Goal: Task Accomplishment & Management: Manage account settings

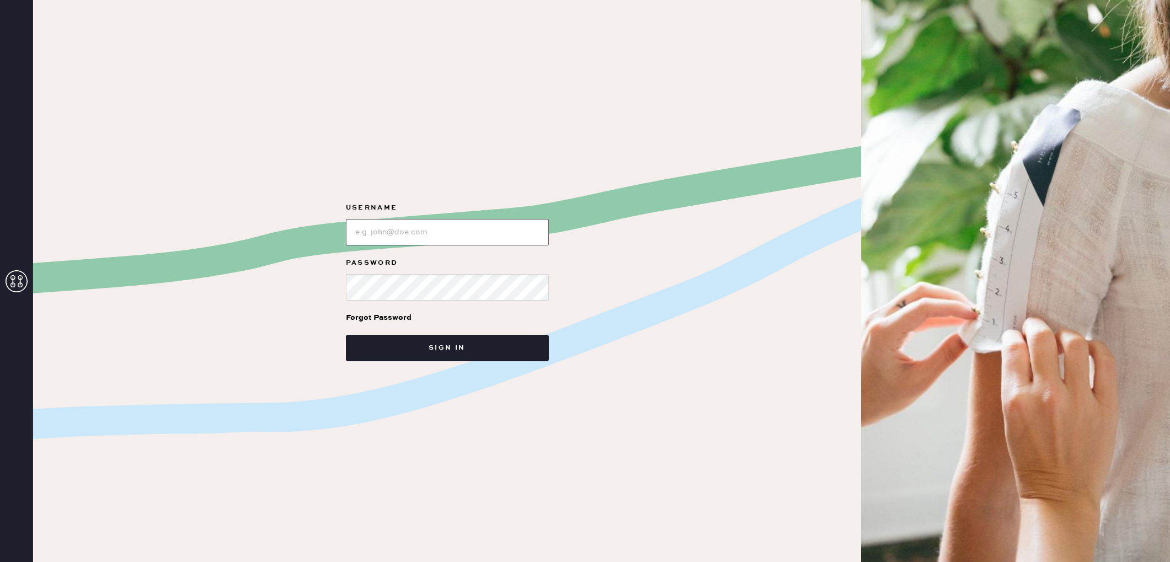
click at [383, 238] on input "loginName" at bounding box center [447, 232] width 203 height 26
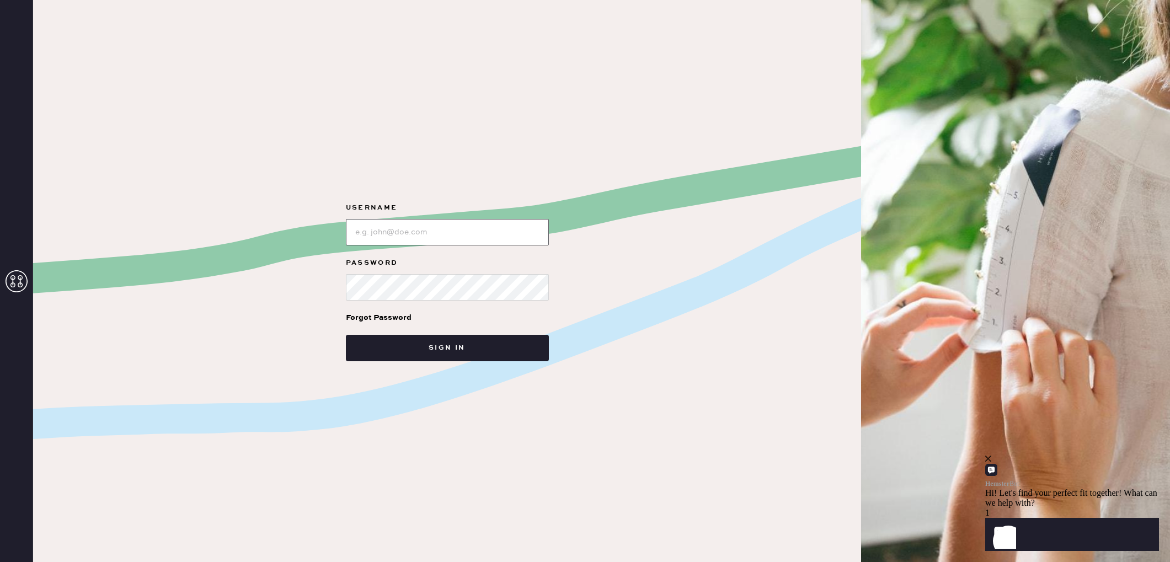
click at [432, 231] on input "loginName" at bounding box center [447, 232] width 203 height 26
type input "reformationsoho"
click at [433, 352] on button "Sign in" at bounding box center [447, 348] width 203 height 26
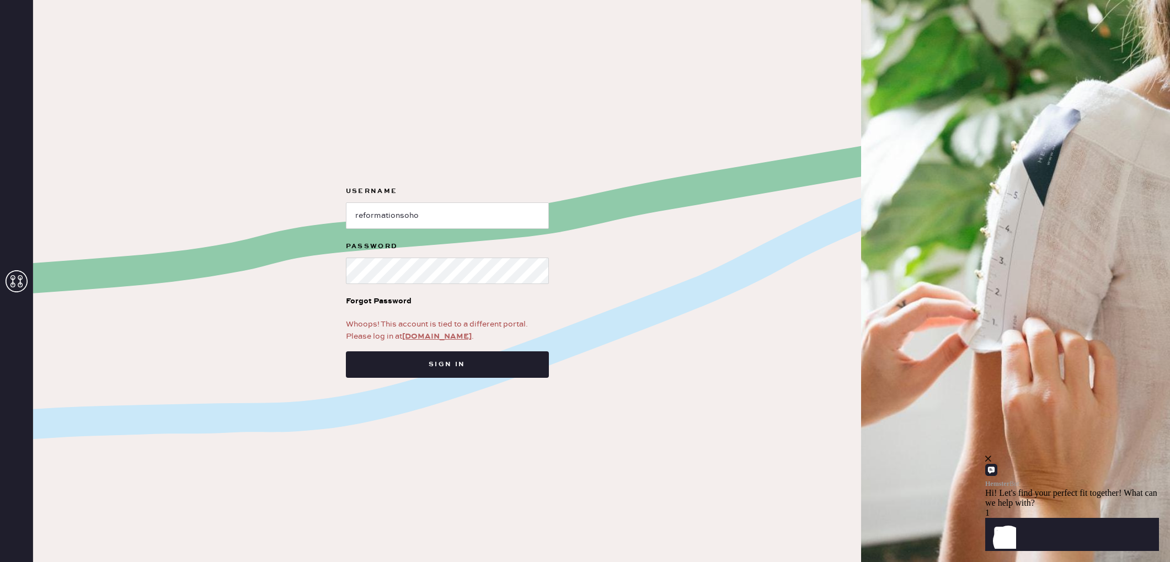
click at [417, 336] on link "[DOMAIN_NAME]" at bounding box center [436, 336] width 69 height 10
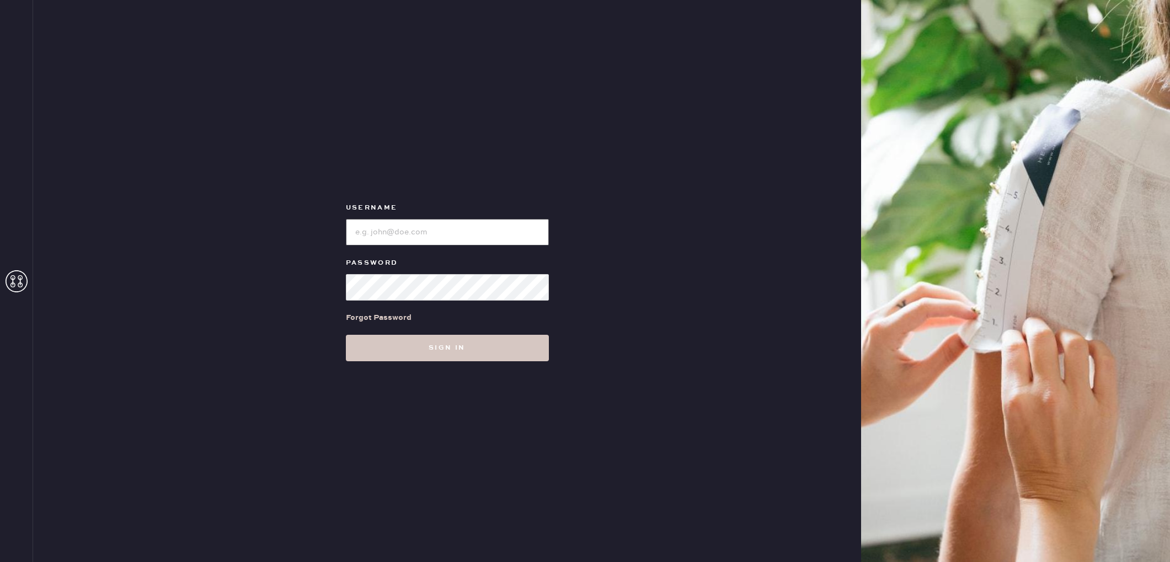
click at [398, 234] on input "loginName" at bounding box center [447, 232] width 203 height 26
type input "reformationsoho"
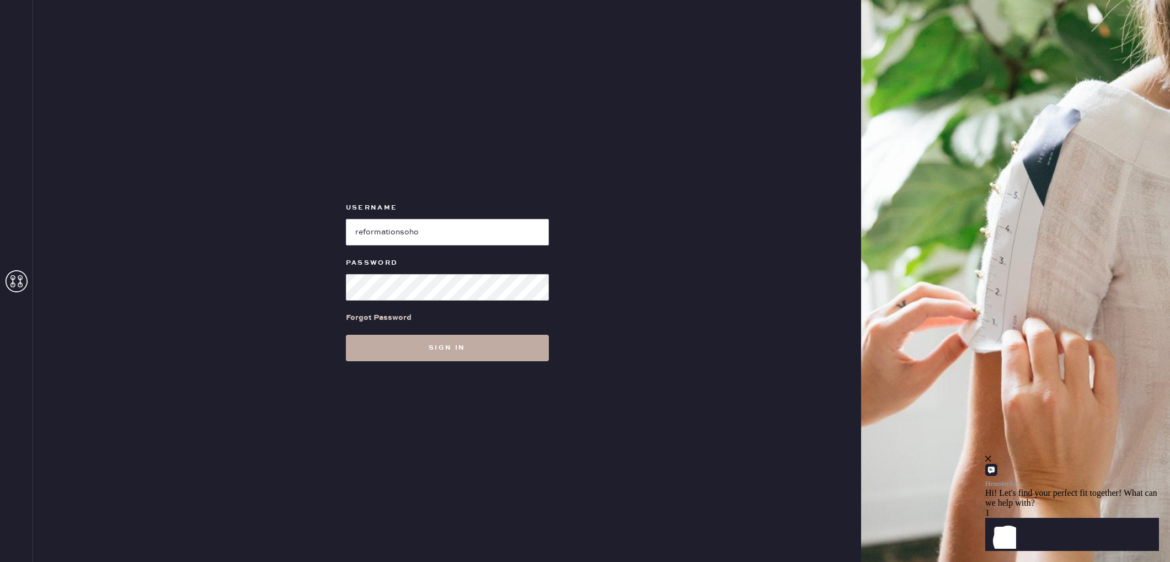
click at [430, 353] on button "Sign in" at bounding box center [447, 348] width 203 height 26
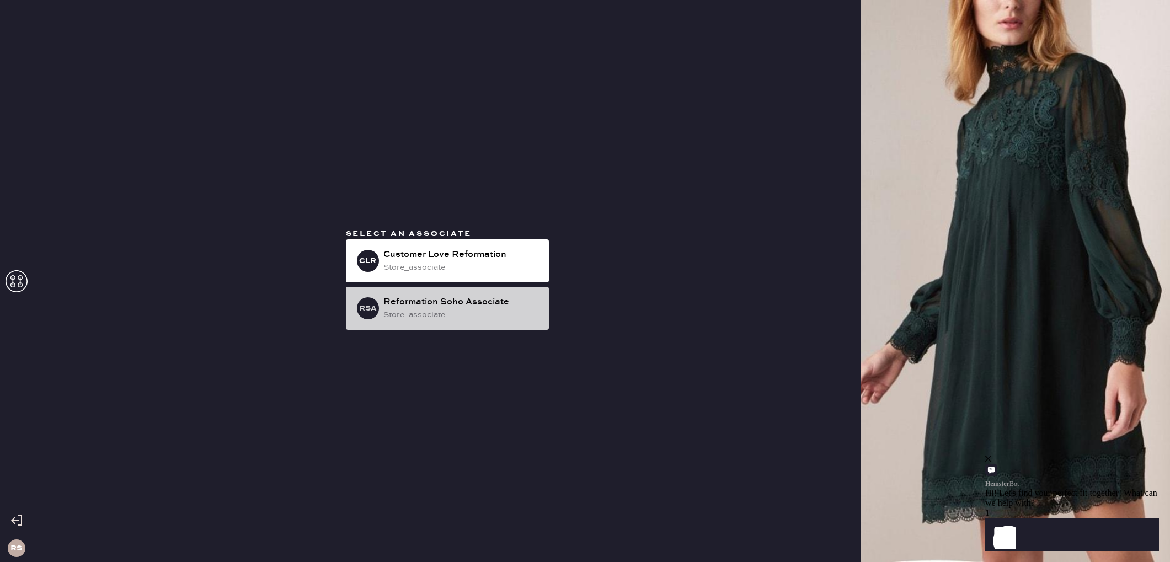
click at [420, 309] on div "store_associate" at bounding box center [461, 315] width 157 height 12
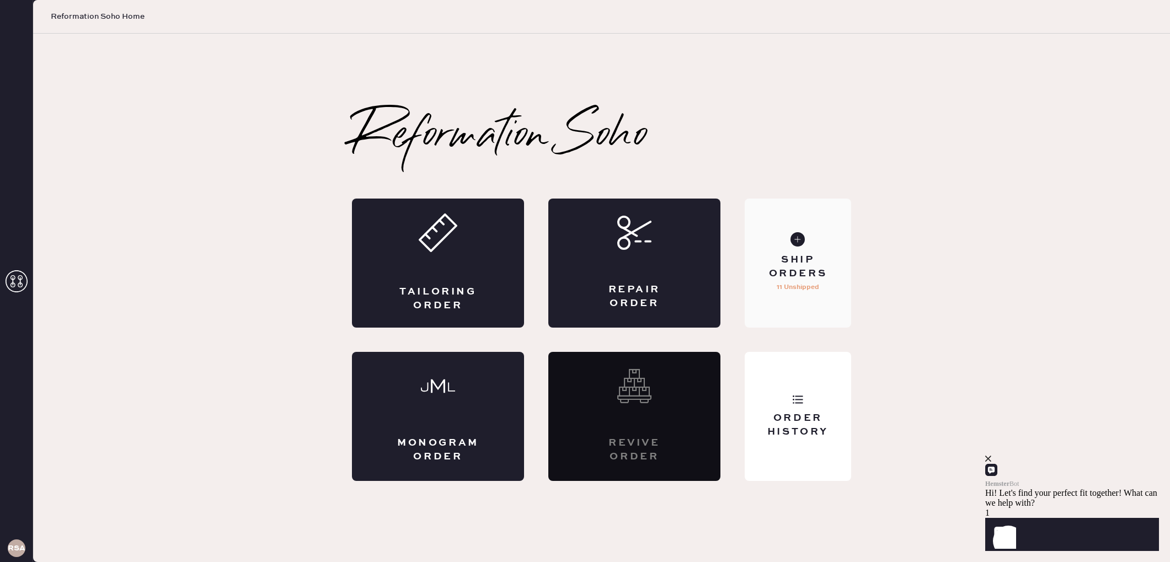
click at [759, 279] on div "Ship Orders" at bounding box center [797, 267] width 89 height 28
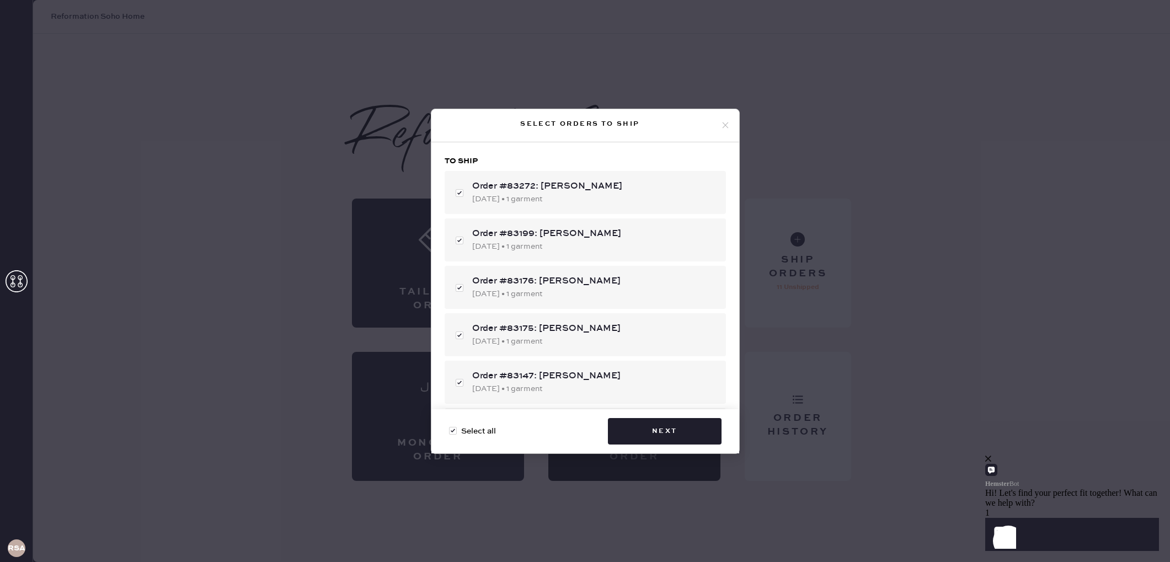
checkbox input "true"
click at [660, 422] on button "Next" at bounding box center [665, 431] width 114 height 26
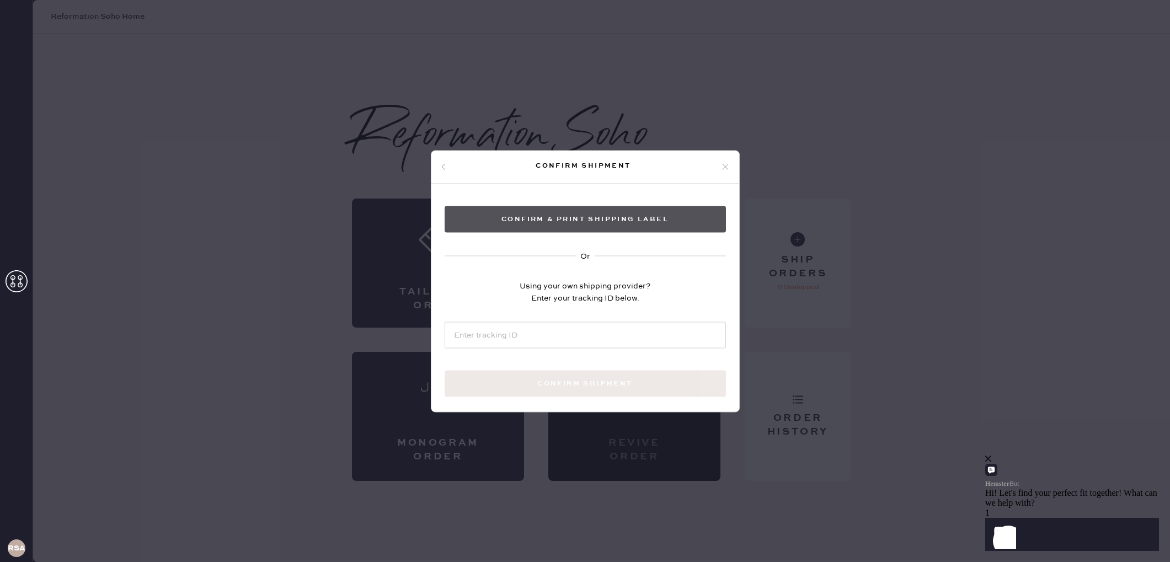
click at [602, 224] on button "Confirm & Print shipping label" at bounding box center [584, 219] width 281 height 26
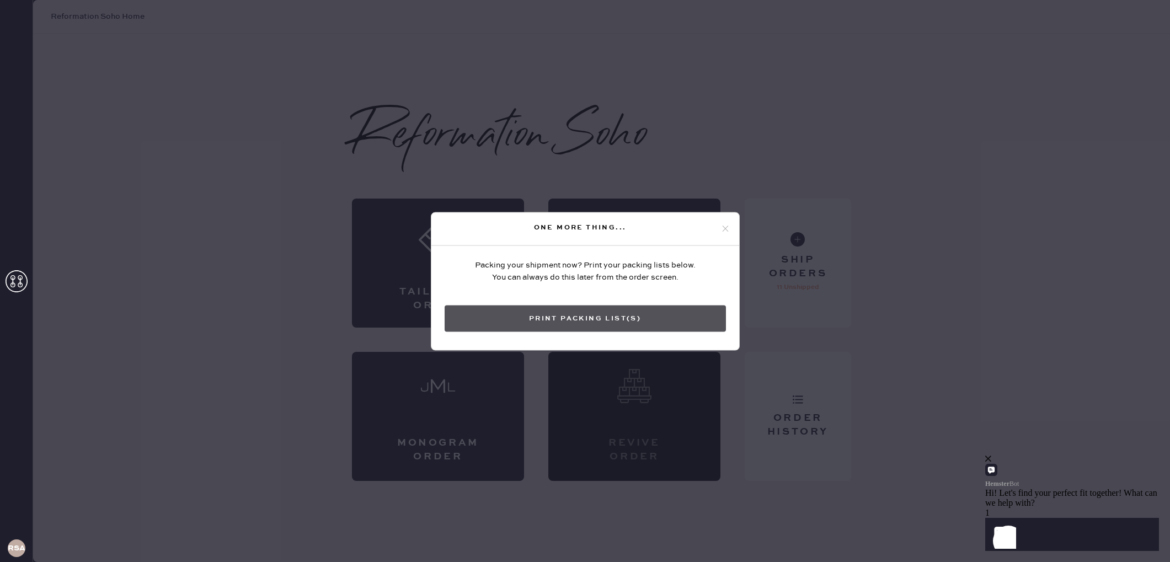
click at [622, 315] on button "Print Packing List(s)" at bounding box center [584, 318] width 281 height 26
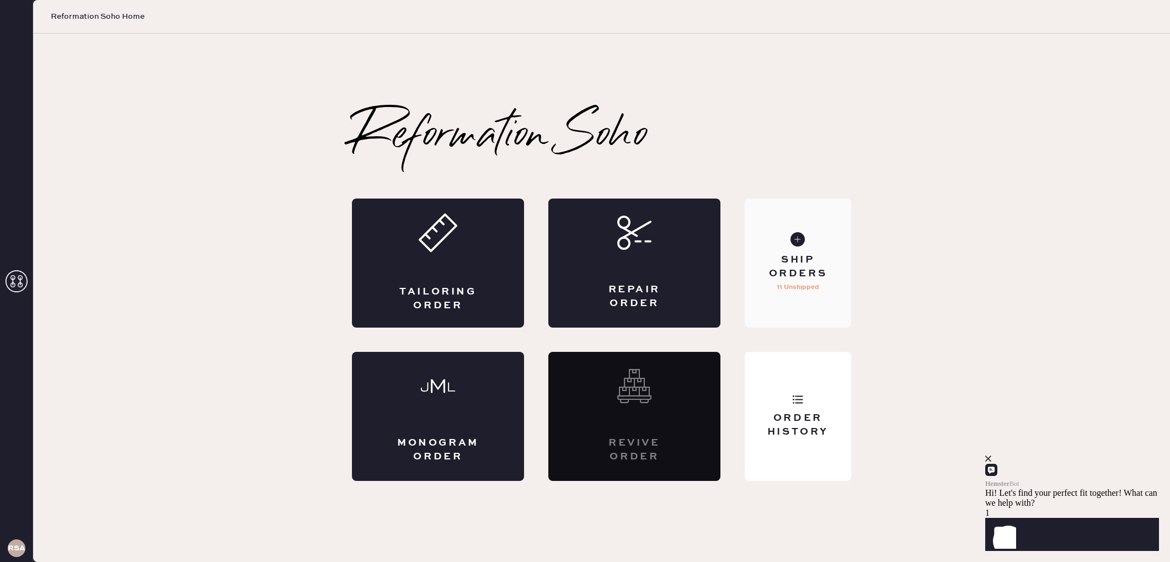
click at [723, 242] on div "Tailoring Order Repair Order Monogram Order Revive order Order History Ship Ord…" at bounding box center [601, 340] width 499 height 282
click at [664, 414] on div "Revive order" at bounding box center [634, 416] width 172 height 129
click at [781, 403] on div "Order History" at bounding box center [797, 416] width 106 height 129
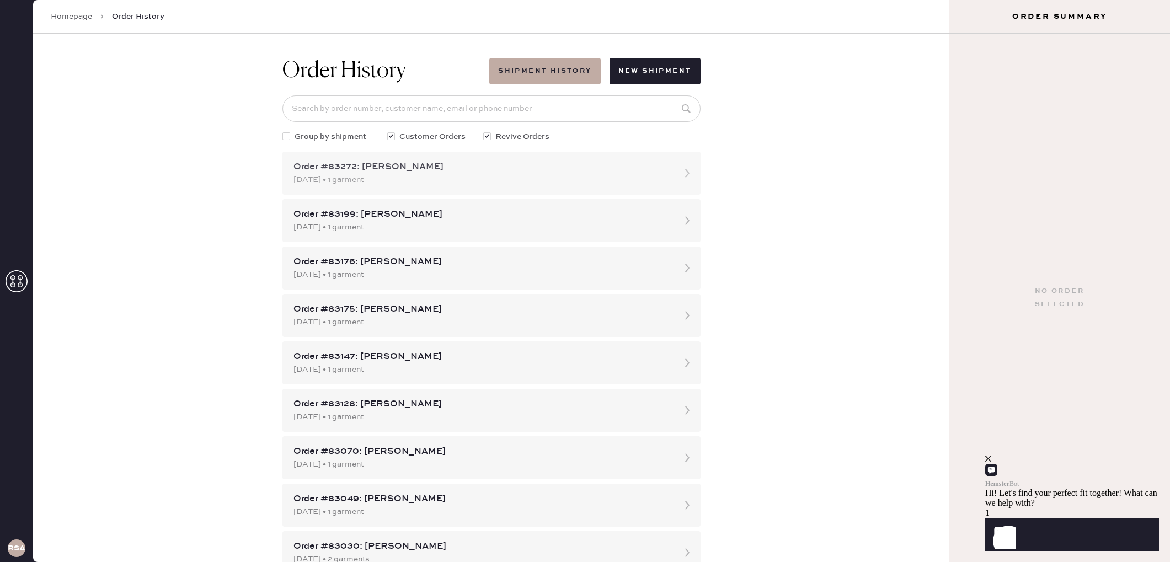
click at [548, 178] on div "10/04/2025 • 1 garment" at bounding box center [481, 180] width 376 height 12
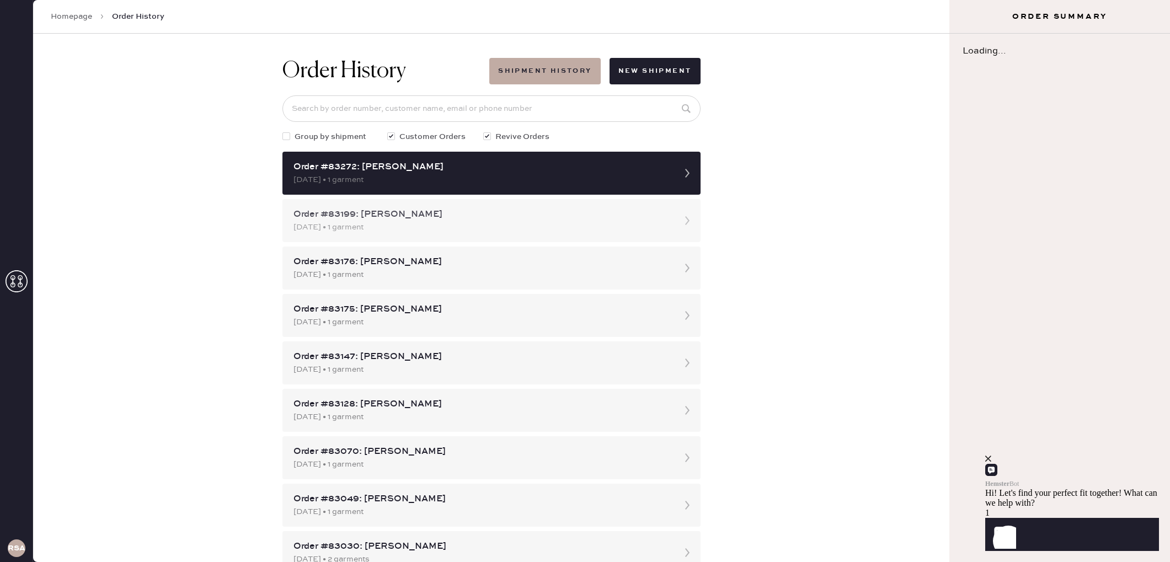
click at [553, 217] on div "Order #83199: Kayla Trinh" at bounding box center [481, 214] width 376 height 13
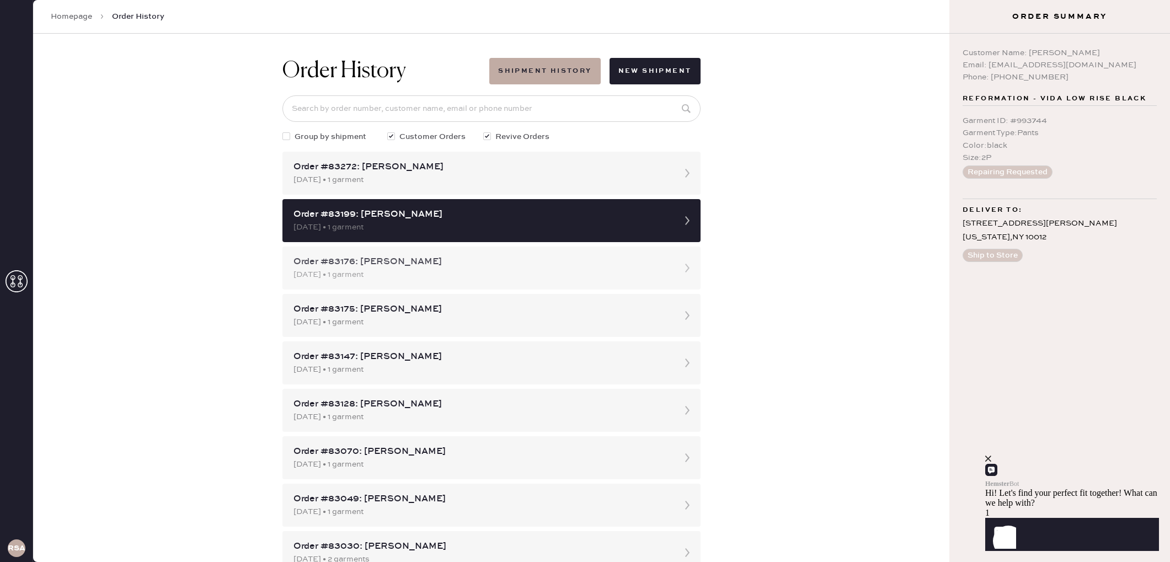
click at [554, 258] on div "Order #83176: Manya Zhu" at bounding box center [481, 261] width 376 height 13
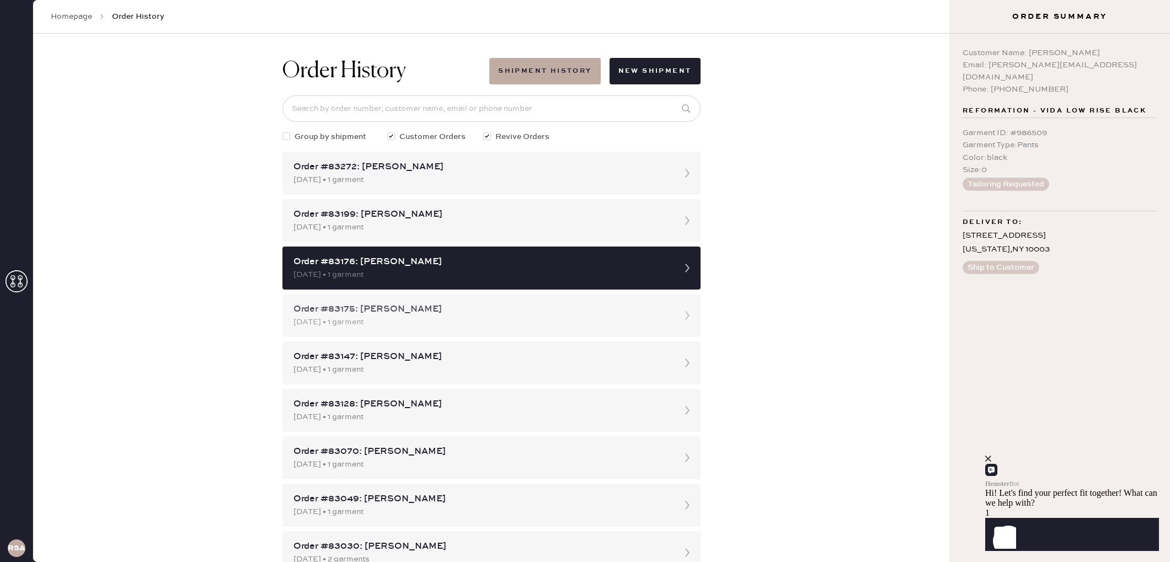
click at [542, 315] on div "Order #83175: Jacqueline Ennis" at bounding box center [481, 309] width 376 height 13
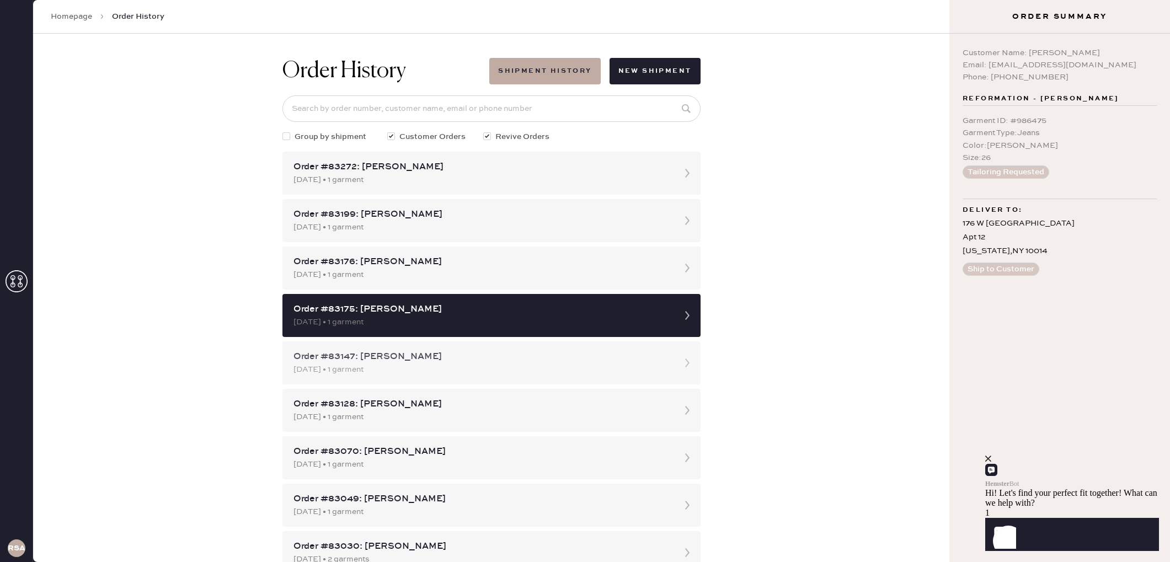
click at [523, 353] on div "Order #83147: Corinn Blanchford" at bounding box center [481, 356] width 376 height 13
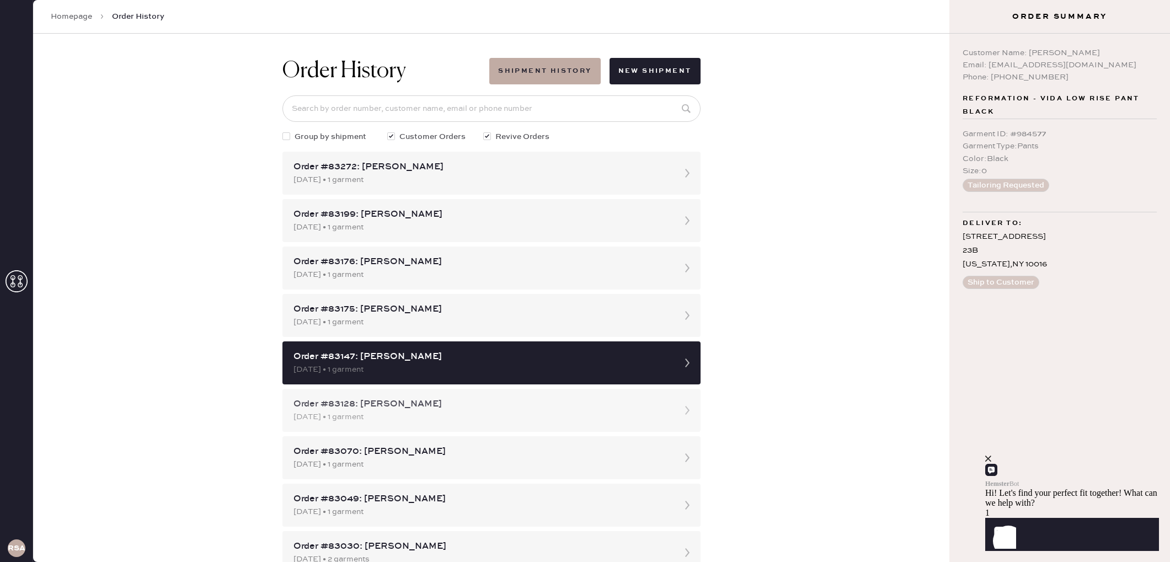
click at [485, 420] on div "09/29/2025 • 1 garment" at bounding box center [481, 417] width 376 height 12
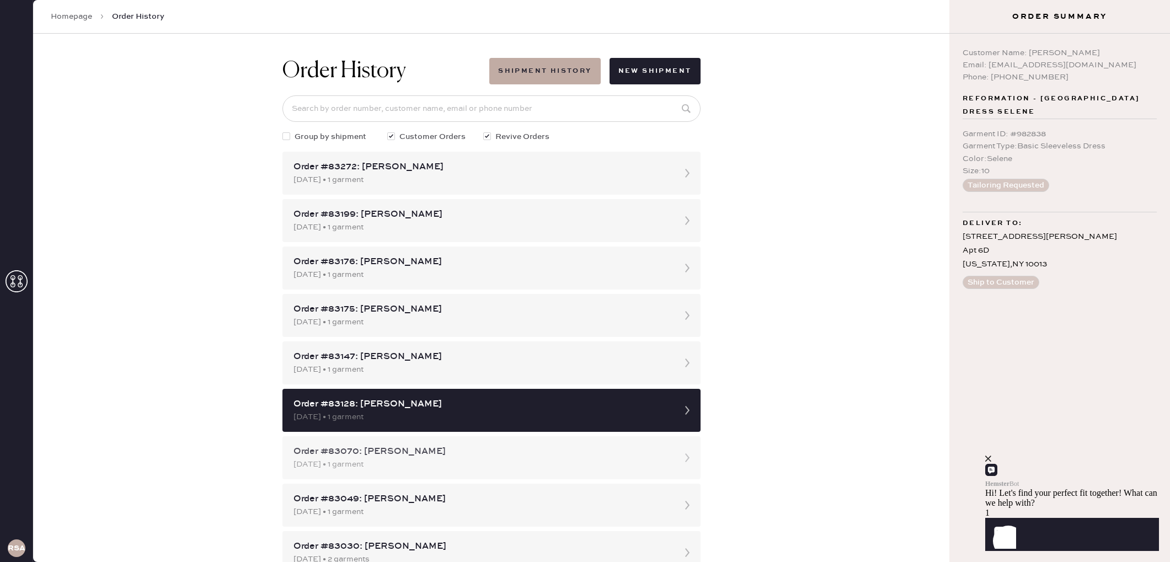
click at [473, 455] on div "Order #83070: tiffany shyu" at bounding box center [481, 451] width 376 height 13
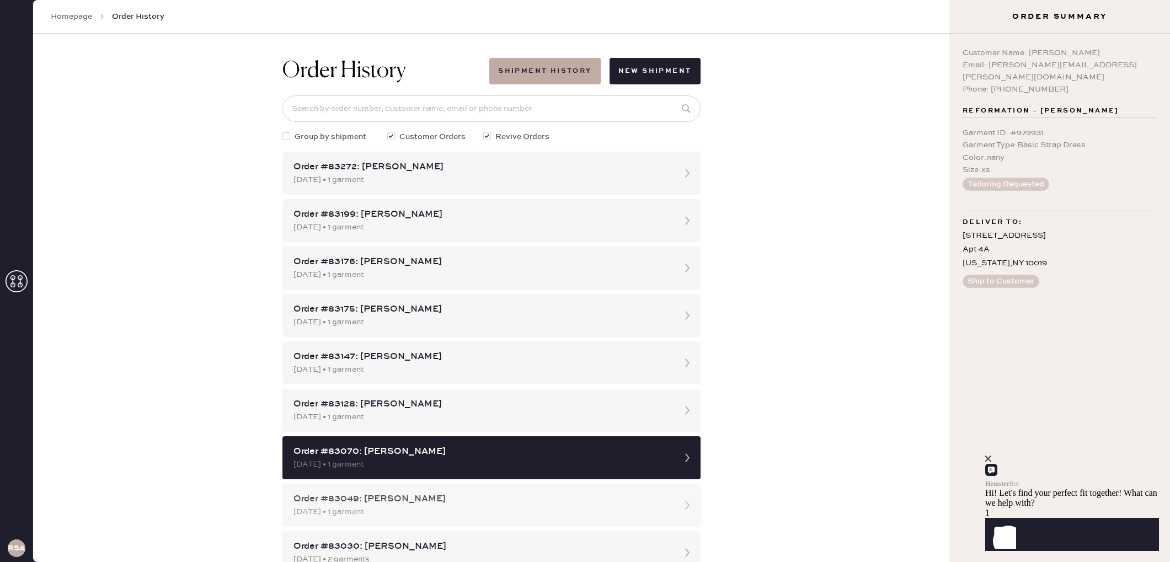
click at [462, 492] on div "Order #83049: daniela franco" at bounding box center [481, 498] width 376 height 13
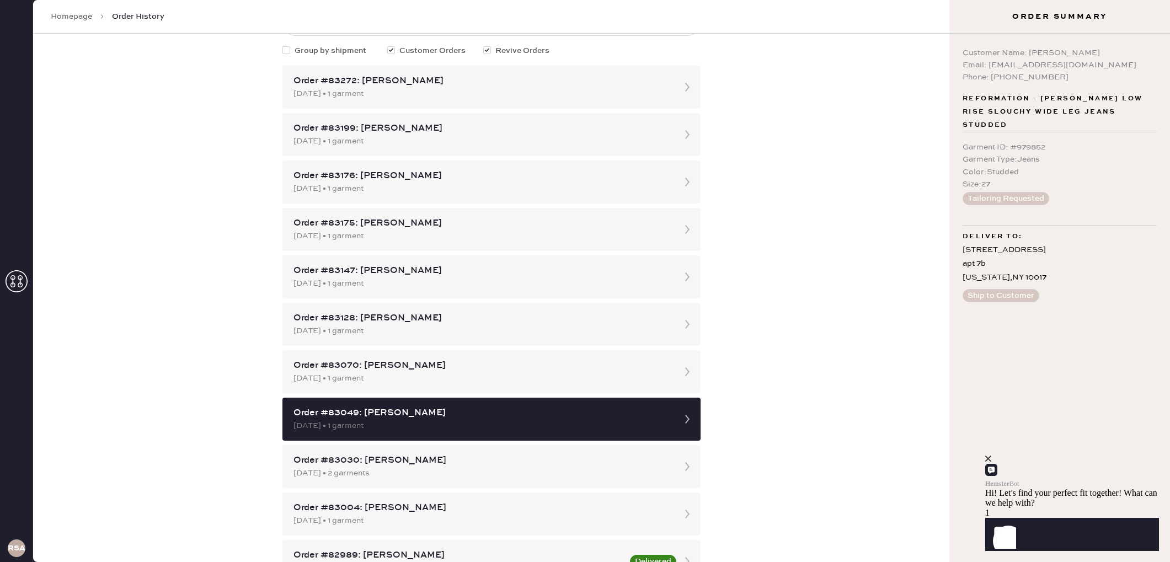
scroll to position [88, 0]
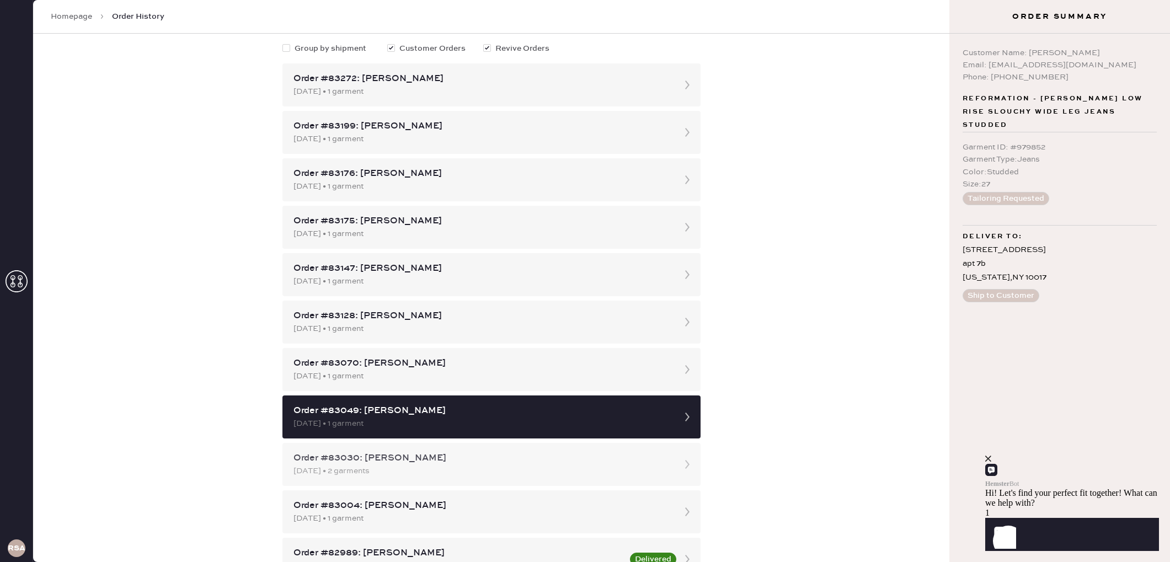
click at [470, 465] on div "09/26/2025 • 2 garments" at bounding box center [481, 471] width 376 height 12
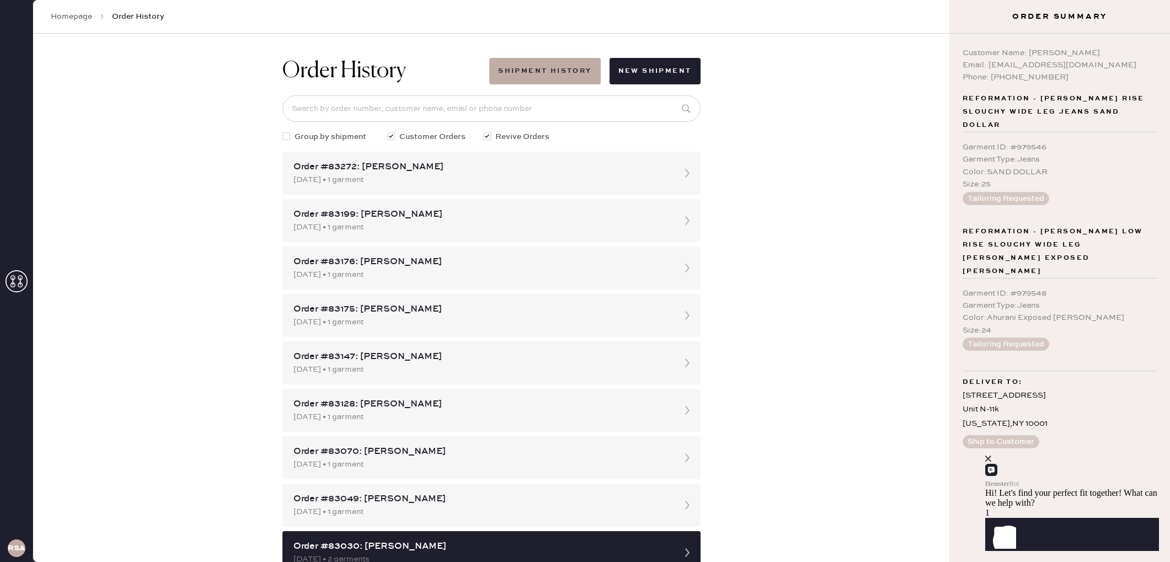
click at [345, 73] on h1 "Order History" at bounding box center [344, 71] width 124 height 26
click at [139, 15] on span "Order History" at bounding box center [138, 16] width 52 height 11
click at [10, 283] on icon at bounding box center [17, 281] width 22 height 22
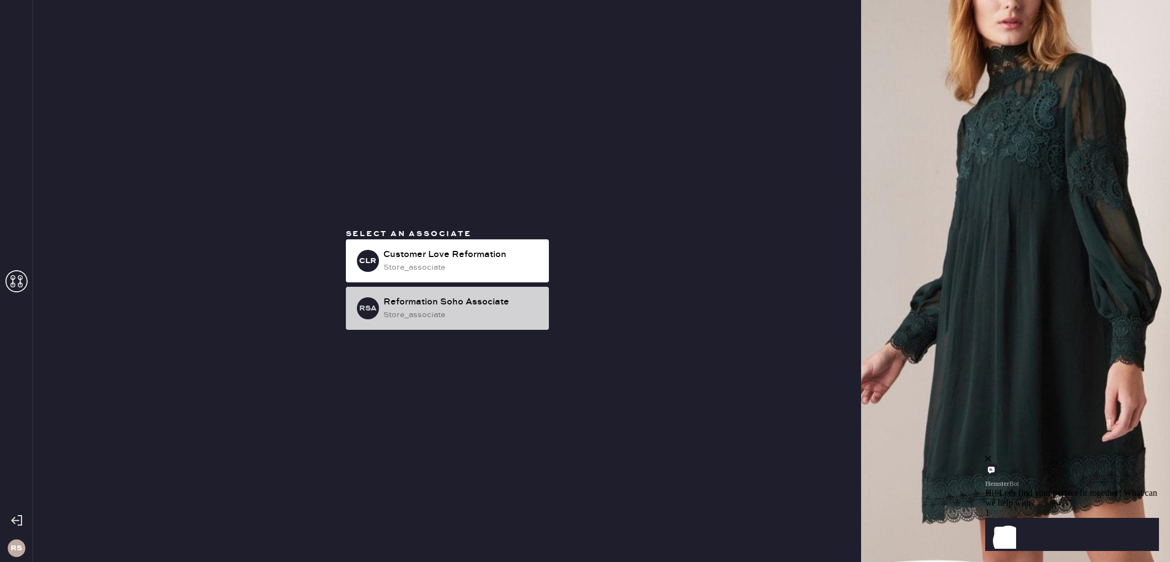
click at [437, 308] on div "Reformation Soho Associate store_associate" at bounding box center [461, 308] width 157 height 25
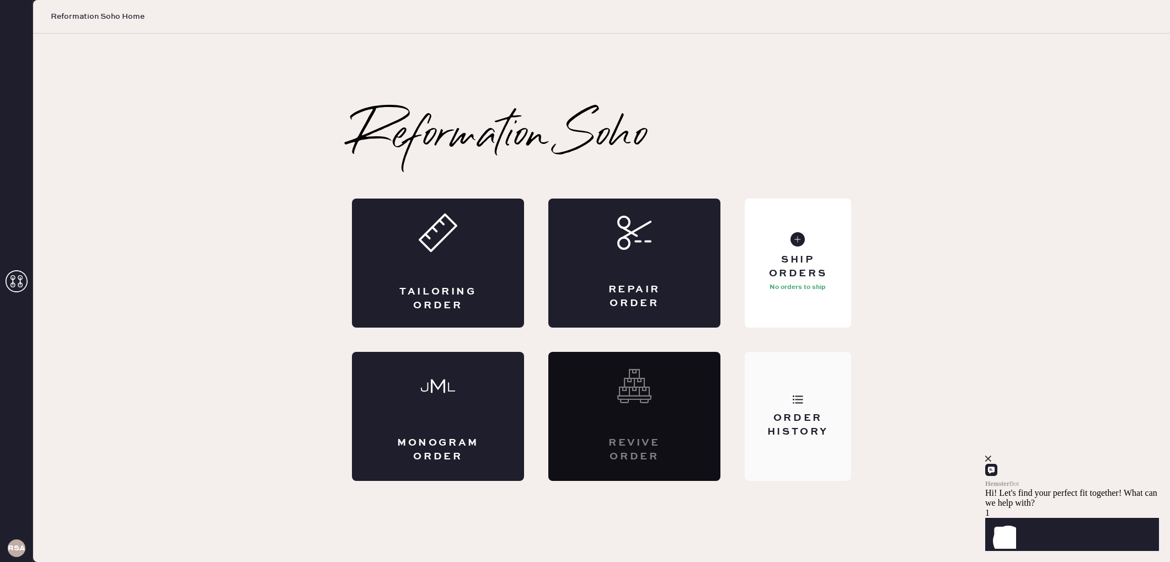
click at [817, 447] on div "Order History" at bounding box center [797, 416] width 106 height 129
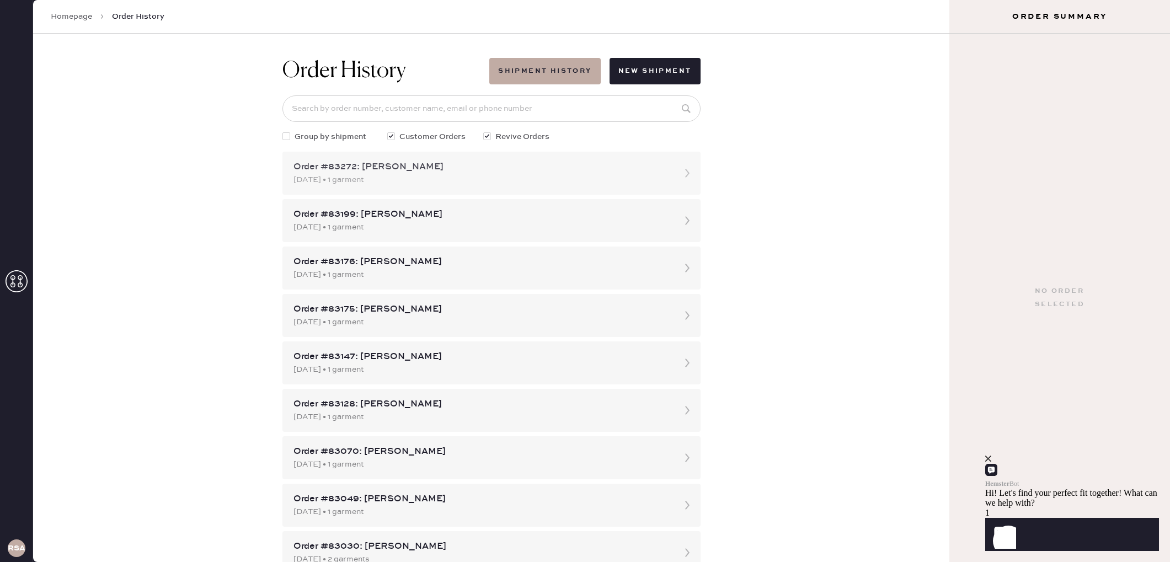
click at [612, 172] on div "Order #83272: Kathleen Gavin" at bounding box center [481, 166] width 376 height 13
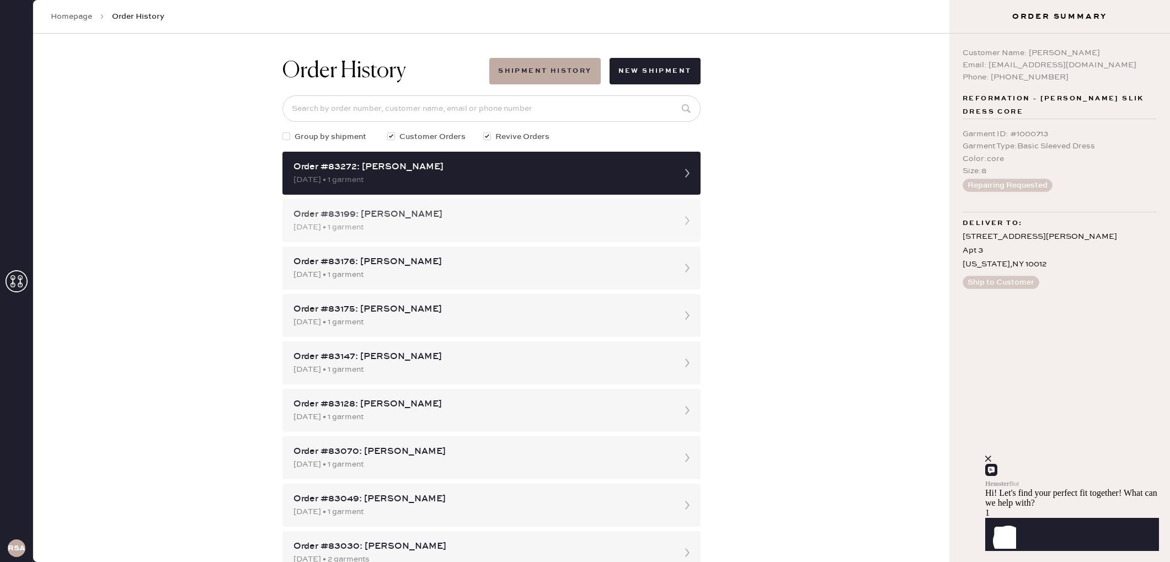
click at [502, 203] on div "Order #83199: Kayla Trinh 10/02/2025 • 1 garment" at bounding box center [491, 220] width 418 height 43
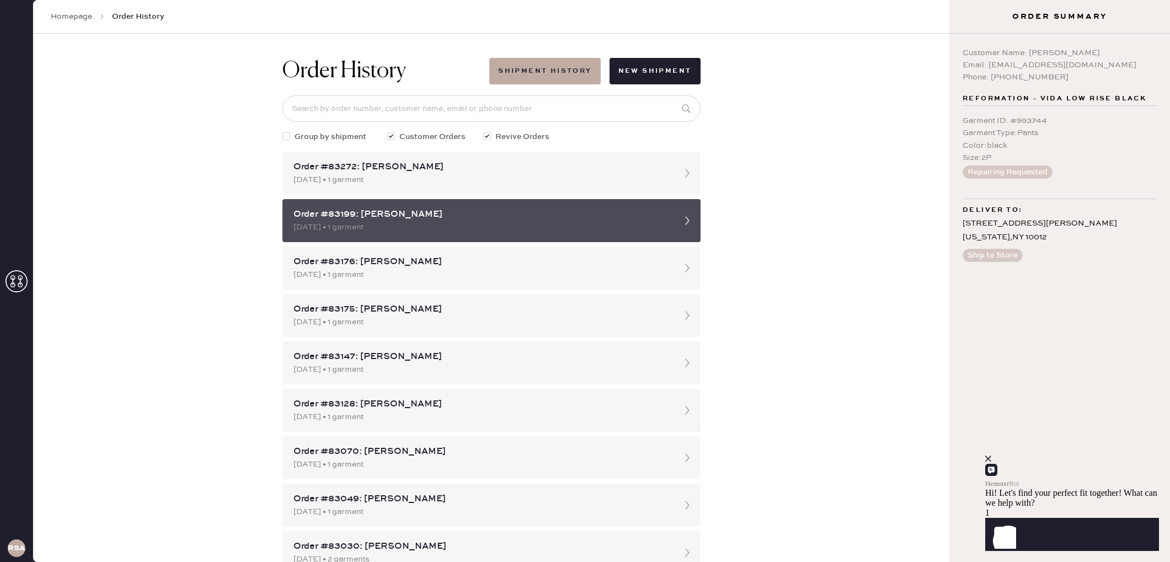
click at [502, 203] on div "Order #83199: Kayla Trinh 10/02/2025 • 1 garment" at bounding box center [491, 220] width 418 height 43
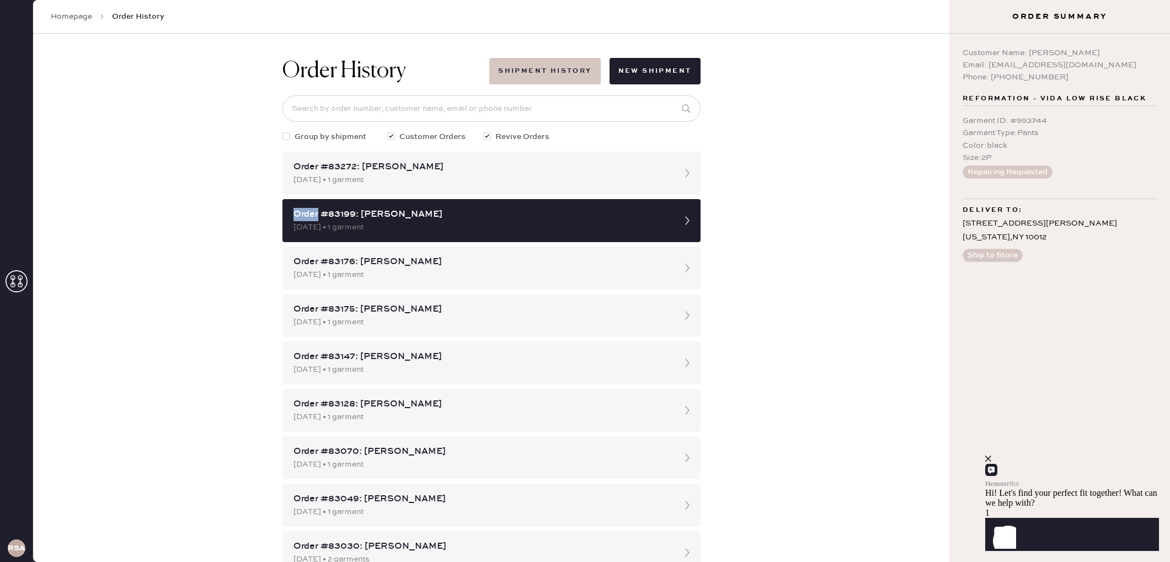
click at [556, 67] on button "Shipment History" at bounding box center [544, 71] width 111 height 26
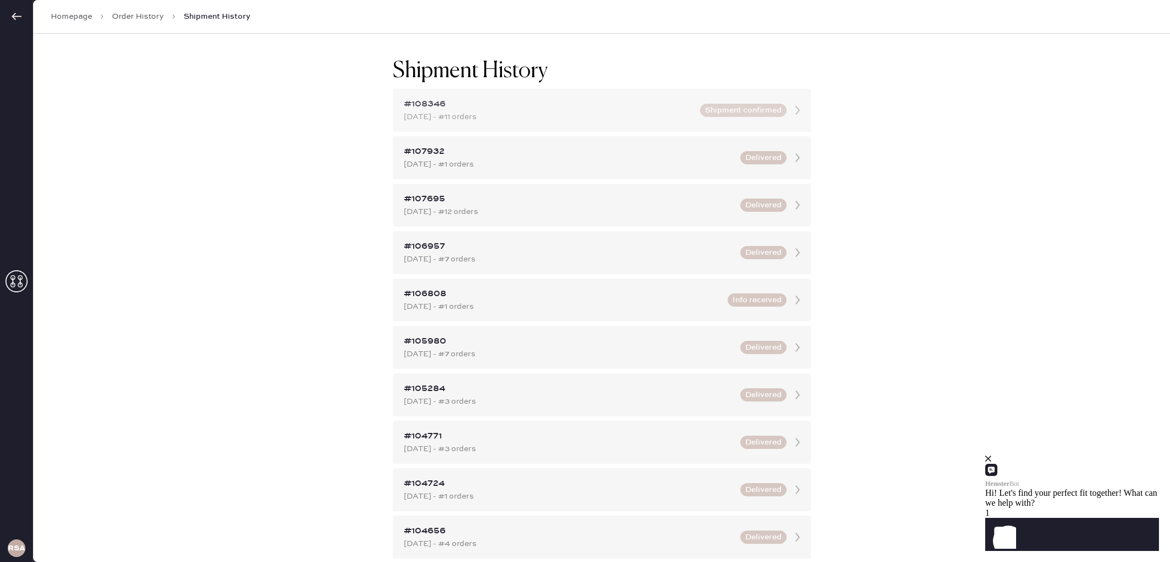
click at [593, 100] on div "#108346" at bounding box center [549, 104] width 290 height 13
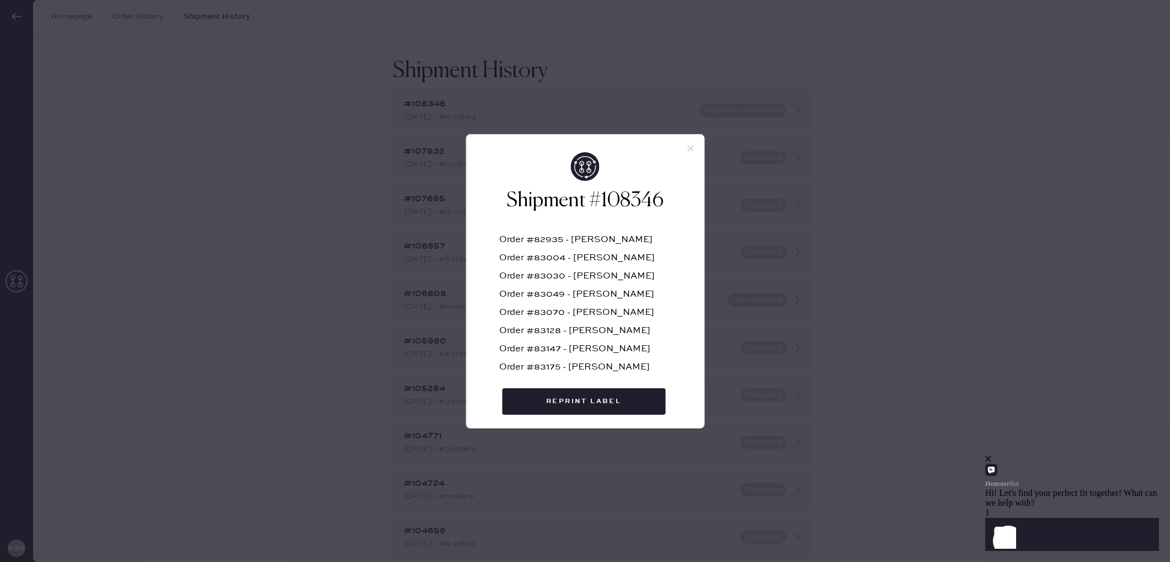
click at [691, 148] on icon at bounding box center [690, 148] width 10 height 10
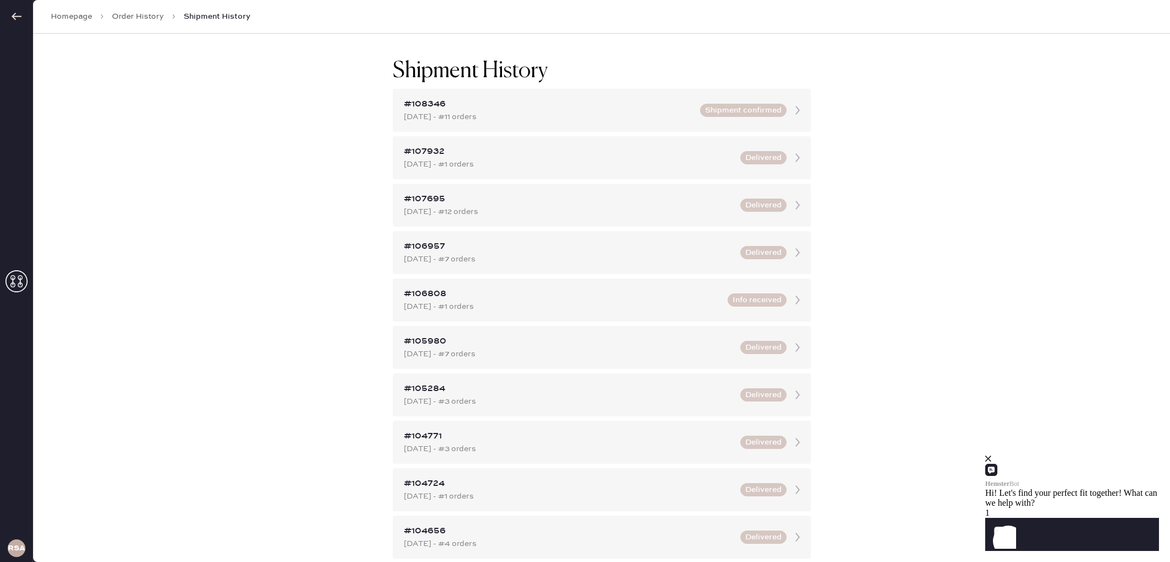
click at [18, 16] on use at bounding box center [17, 16] width 10 height 7
